Goal: Task Accomplishment & Management: Manage account settings

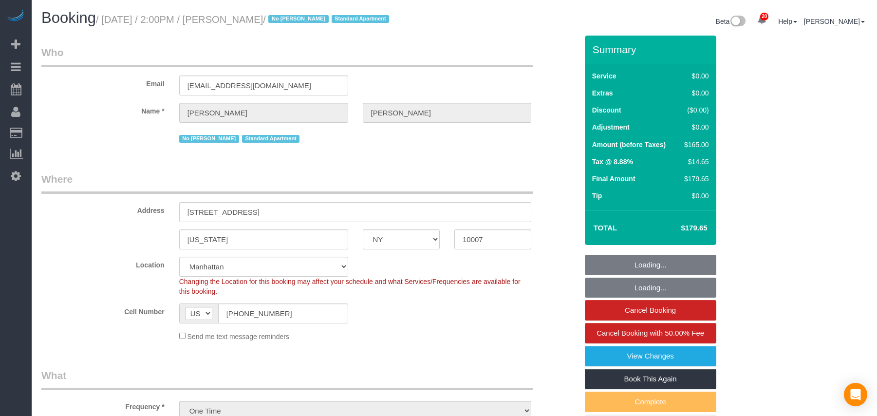
select select "NY"
select select "number:60"
select select "number:72"
select select "number:15"
select select "number:5"
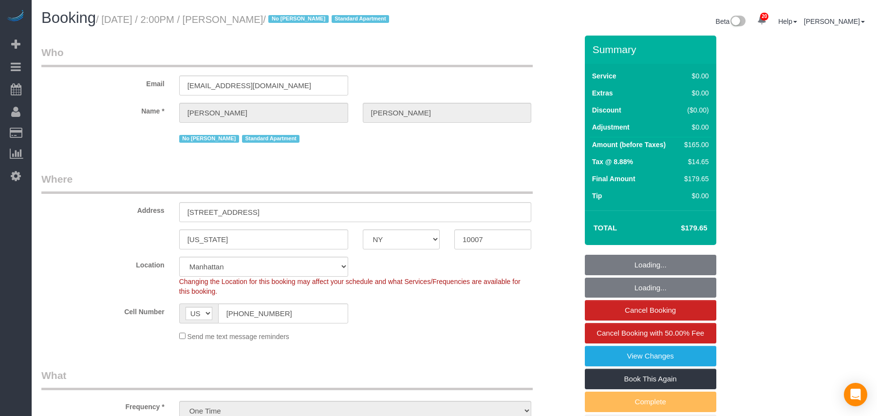
select select "spot1"
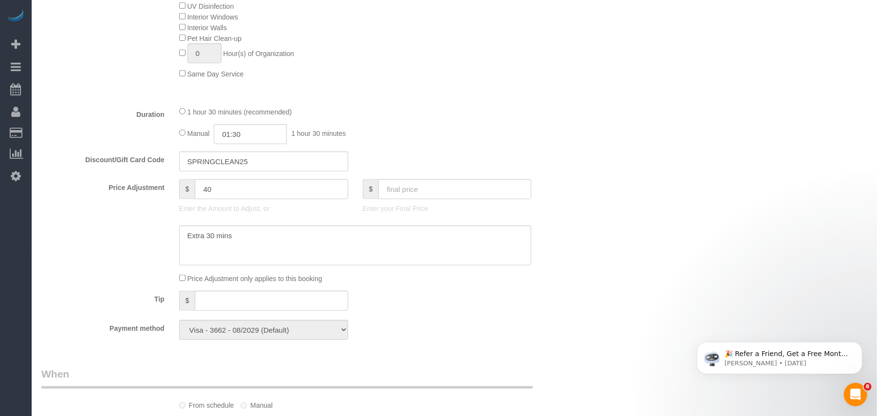
scroll to position [649, 0]
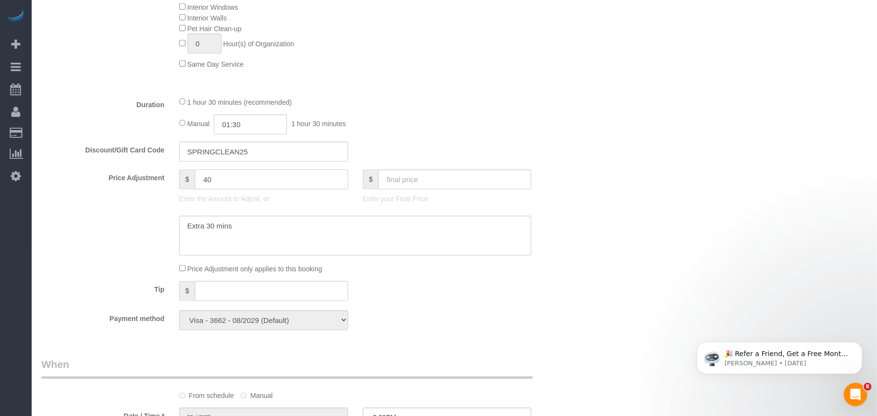
click at [236, 179] on input "40" at bounding box center [271, 179] width 153 height 20
drag, startPoint x: 236, startPoint y: 180, endPoint x: 150, endPoint y: 182, distance: 85.7
click at [150, 182] on div "Price Adjustment $ 40 Enter the Amount to Adjust, or $ Enter your Final Price" at bounding box center [309, 188] width 550 height 39
type input "-10"
click at [281, 228] on textarea at bounding box center [355, 236] width 352 height 40
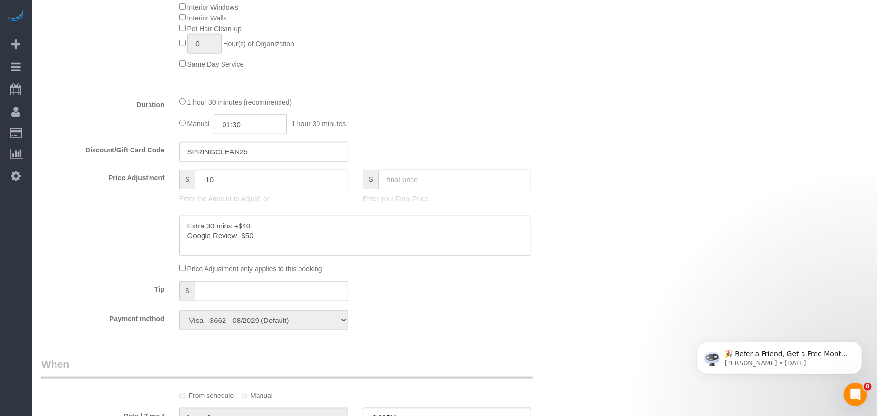
type textarea "Extra 30 mins +$40 Google Review -$50"
click at [528, 314] on div "Payment method Visa - 3662 - 08/2029 (Default) Add Credit Card ─────────────── …" at bounding box center [309, 320] width 550 height 20
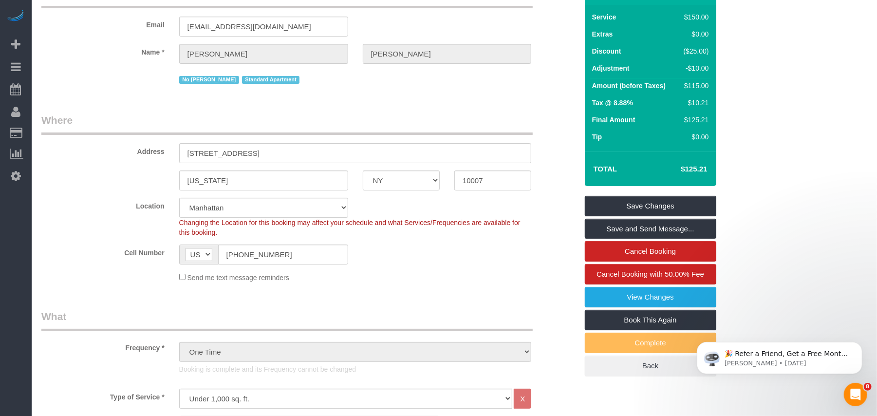
scroll to position [0, 0]
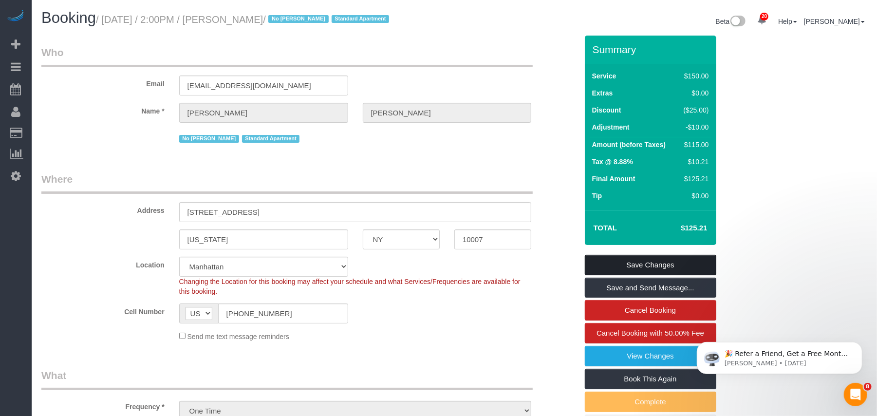
click at [643, 263] on link "Save Changes" at bounding box center [650, 265] width 131 height 20
